Goal: Navigation & Orientation: Find specific page/section

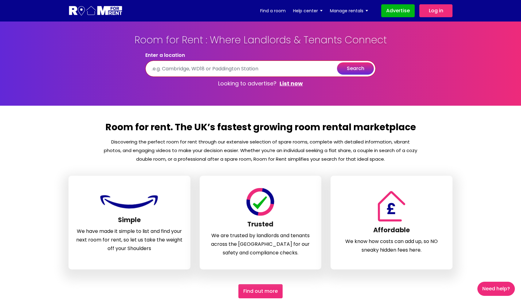
click at [275, 70] on input "text" at bounding box center [260, 69] width 230 height 16
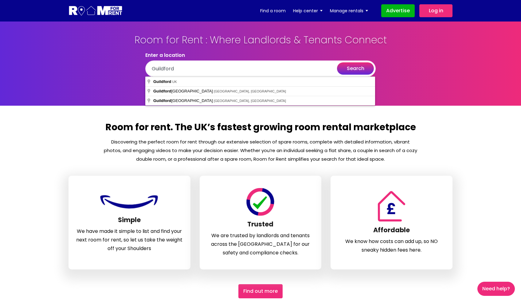
type input "[GEOGRAPHIC_DATA], [GEOGRAPHIC_DATA]"
drag, startPoint x: 275, startPoint y: 70, endPoint x: 253, endPoint y: 84, distance: 26.2
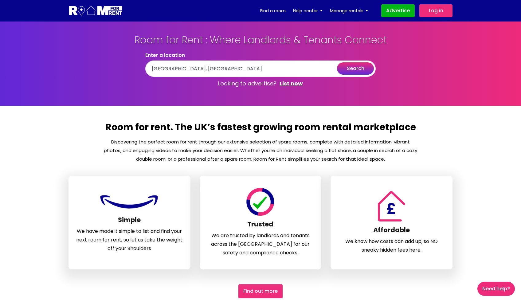
click at [360, 69] on button "search" at bounding box center [355, 68] width 37 height 12
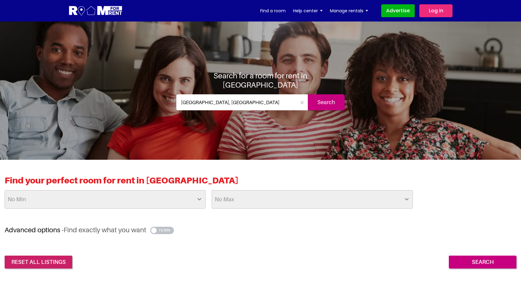
click at [49, 263] on link "reset all listings" at bounding box center [39, 262] width 68 height 13
click at [84, 125] on div "Search for a room for rent in Guildford Guildford, UK Search" at bounding box center [260, 91] width 359 height 138
click at [341, 102] on input "Search" at bounding box center [326, 102] width 37 height 16
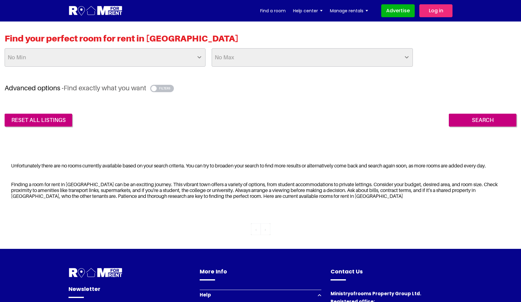
scroll to position [140, 0]
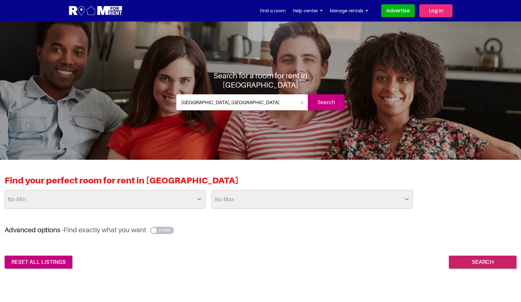
click at [483, 261] on input "Search" at bounding box center [483, 262] width 68 height 13
